Goal: Task Accomplishment & Management: Manage account settings

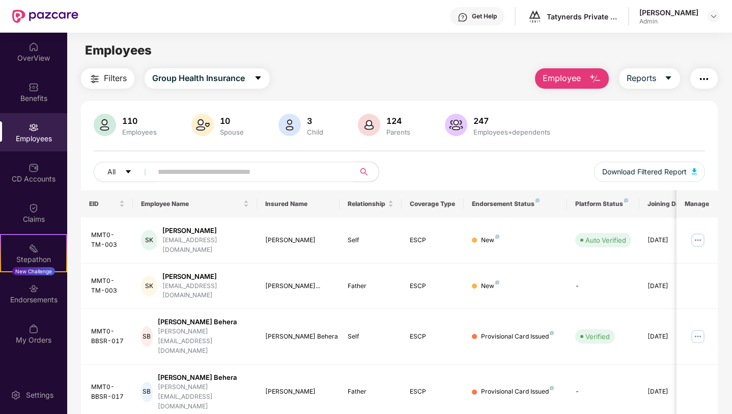
click at [256, 169] on input "text" at bounding box center [249, 171] width 183 height 15
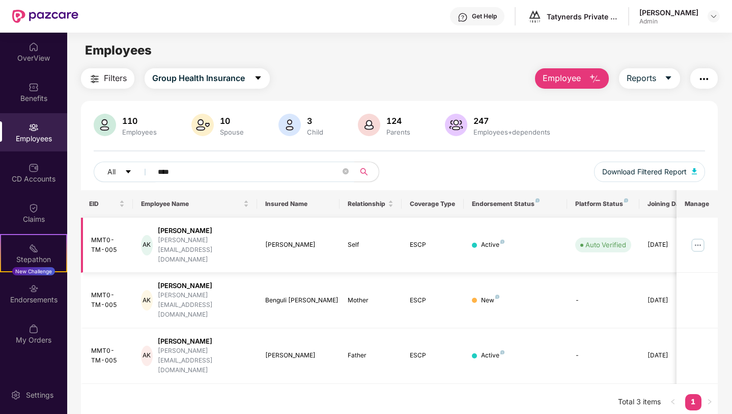
type input "****"
click at [700, 237] on img at bounding box center [698, 245] width 16 height 16
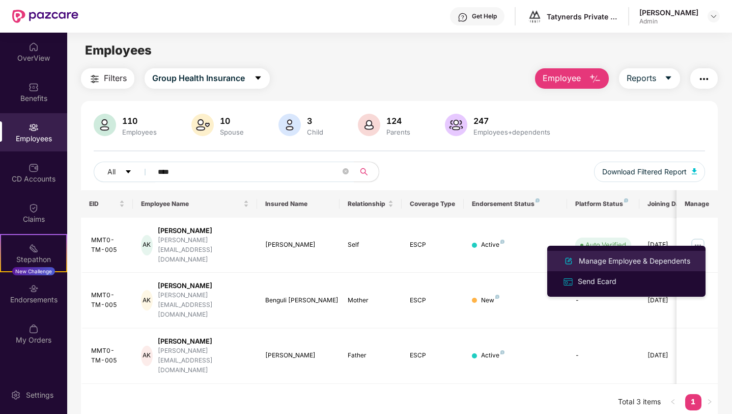
click at [631, 259] on div "Manage Employee & Dependents" at bounding box center [635, 260] width 116 height 11
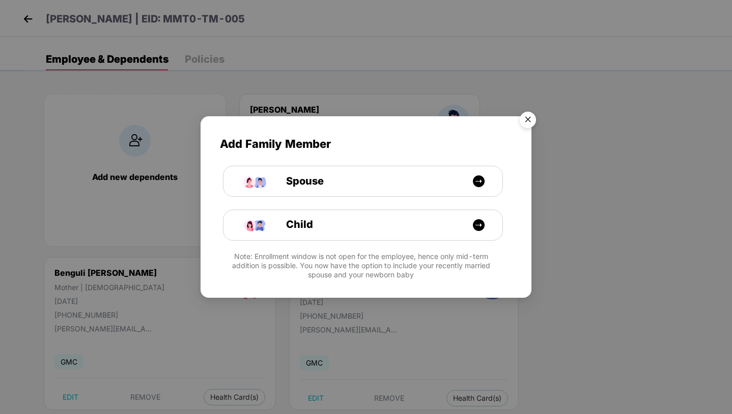
click at [529, 122] on img "Close" at bounding box center [528, 121] width 29 height 29
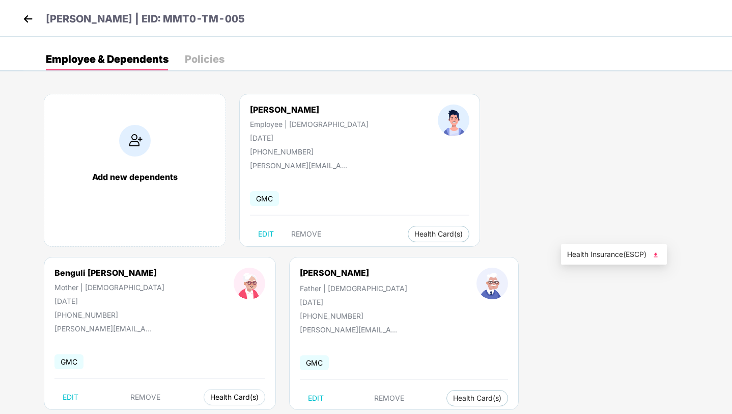
click at [259, 394] on span "Health Card(s)" at bounding box center [234, 396] width 48 height 5
click at [630, 256] on span "Health Insurance(ESCP)" at bounding box center [614, 254] width 94 height 11
click at [194, 179] on div "Add new dependents" at bounding box center [135, 177] width 161 height 10
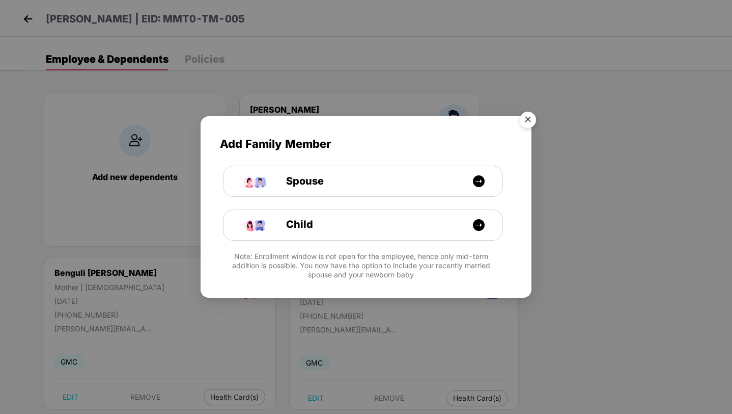
click at [532, 119] on img "Close" at bounding box center [528, 121] width 29 height 29
click at [527, 120] on img "Close" at bounding box center [528, 121] width 29 height 29
